Goal: Complete application form

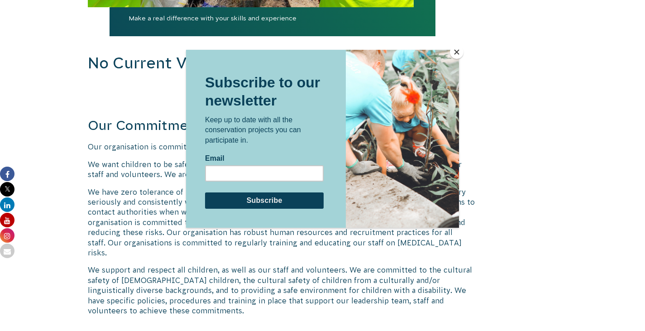
scroll to position [1048, 0]
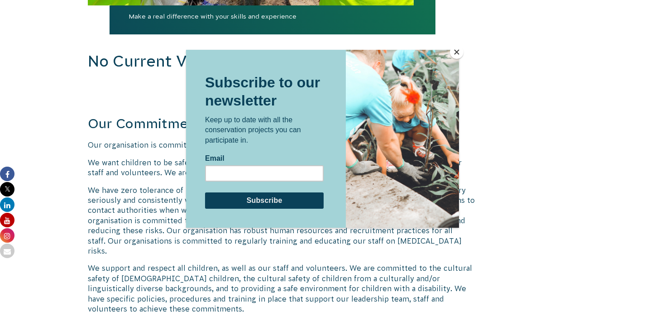
click at [455, 54] on button "Close" at bounding box center [457, 52] width 14 height 14
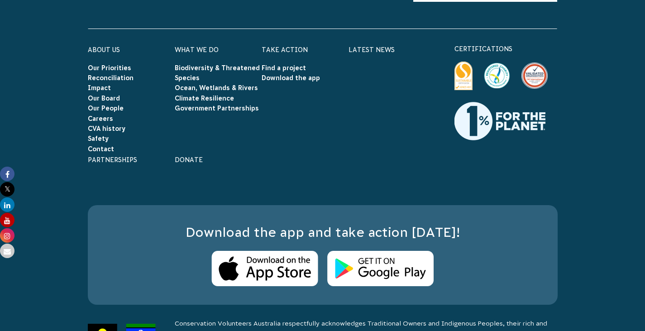
scroll to position [1573, 0]
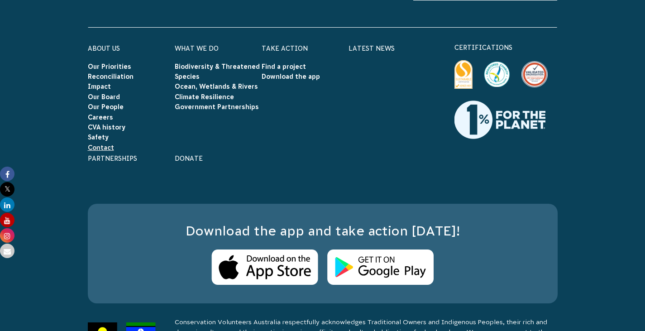
click at [99, 151] on link "Contact" at bounding box center [101, 147] width 26 height 7
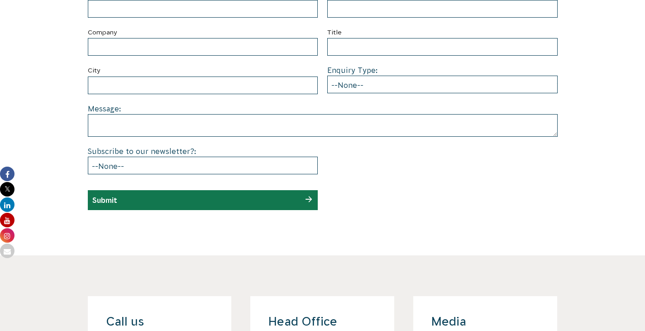
scroll to position [451, 0]
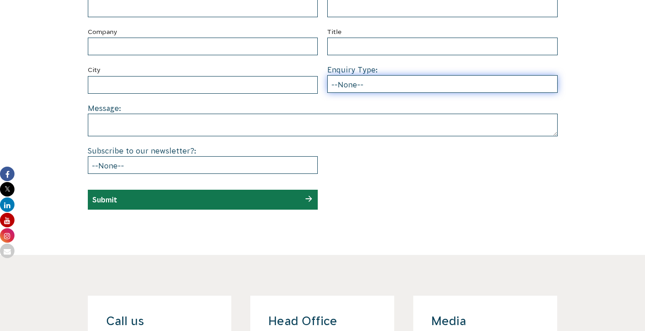
click at [344, 93] on select "--None-- Partnering on conservation and community projects Financial sponsorshi…" at bounding box center [442, 84] width 230 height 18
select select "Employee or group volunteering"
click at [327, 93] on select "--None-- Partnering on conservation and community projects Financial sponsorshi…" at bounding box center [442, 84] width 230 height 18
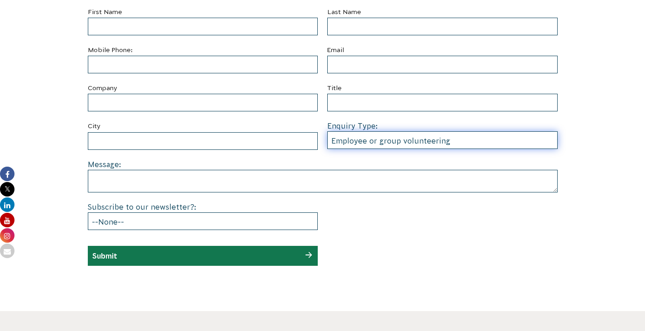
scroll to position [392, 0]
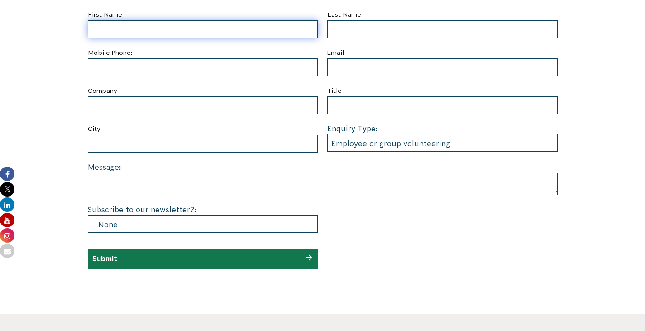
click at [134, 38] on input "First Name" at bounding box center [203, 29] width 230 height 18
type input "sreethu sreevalsan"
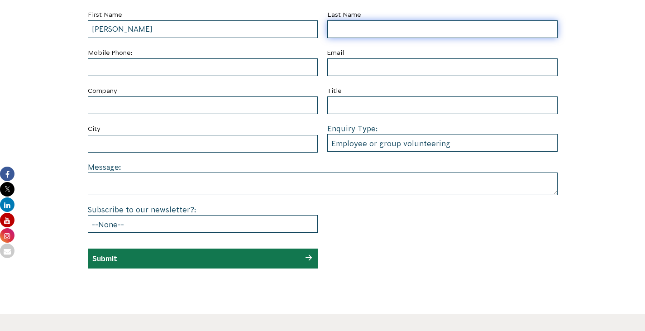
type input "marottikkal sreevalsan"
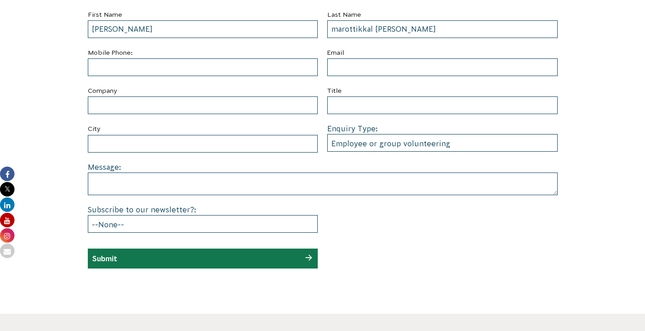
type input "0430087674"
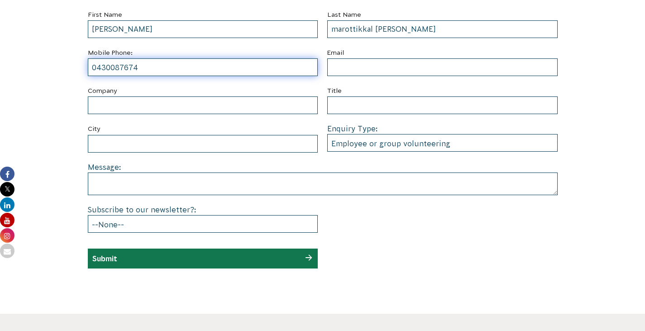
type input "sreethusreevalsan@gmail.com"
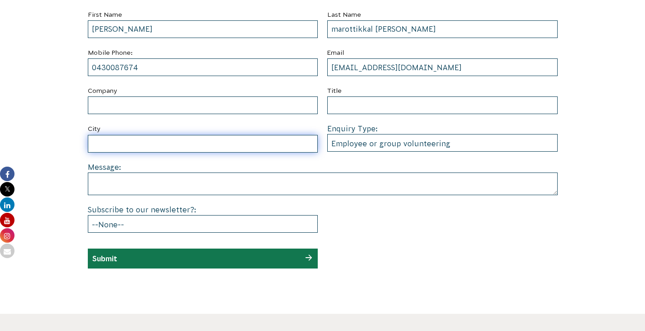
type input "Pooraka"
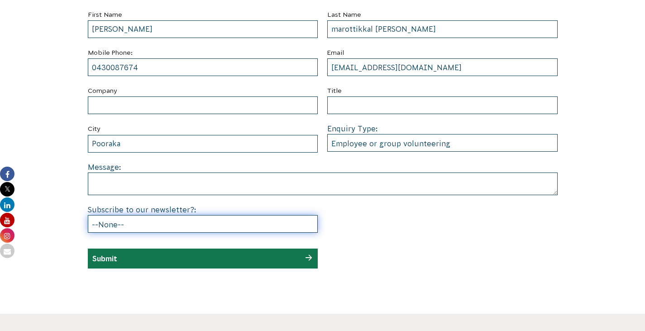
click at [184, 233] on select "--None-- Yes No" at bounding box center [203, 224] width 230 height 18
select select "Yes"
click at [88, 233] on select "--None-- Yes No" at bounding box center [203, 224] width 230 height 18
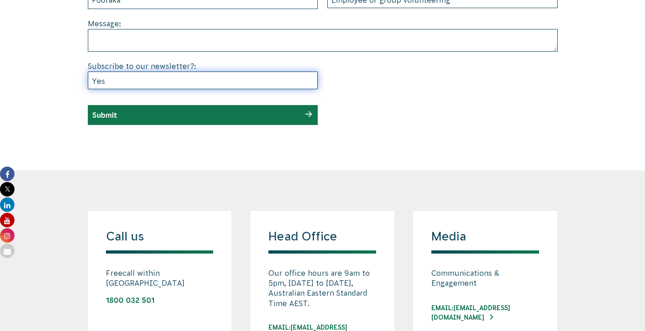
scroll to position [536, 0]
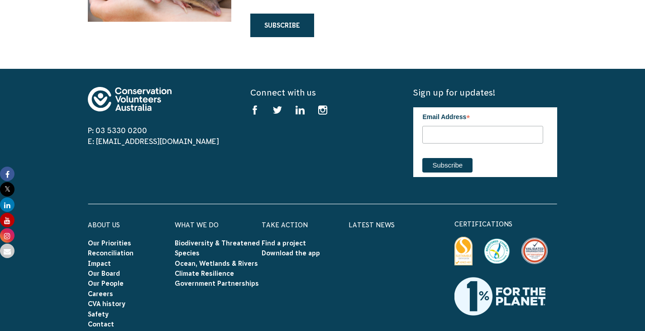
scroll to position [2580, 0]
